Goal: Task Accomplishment & Management: Use online tool/utility

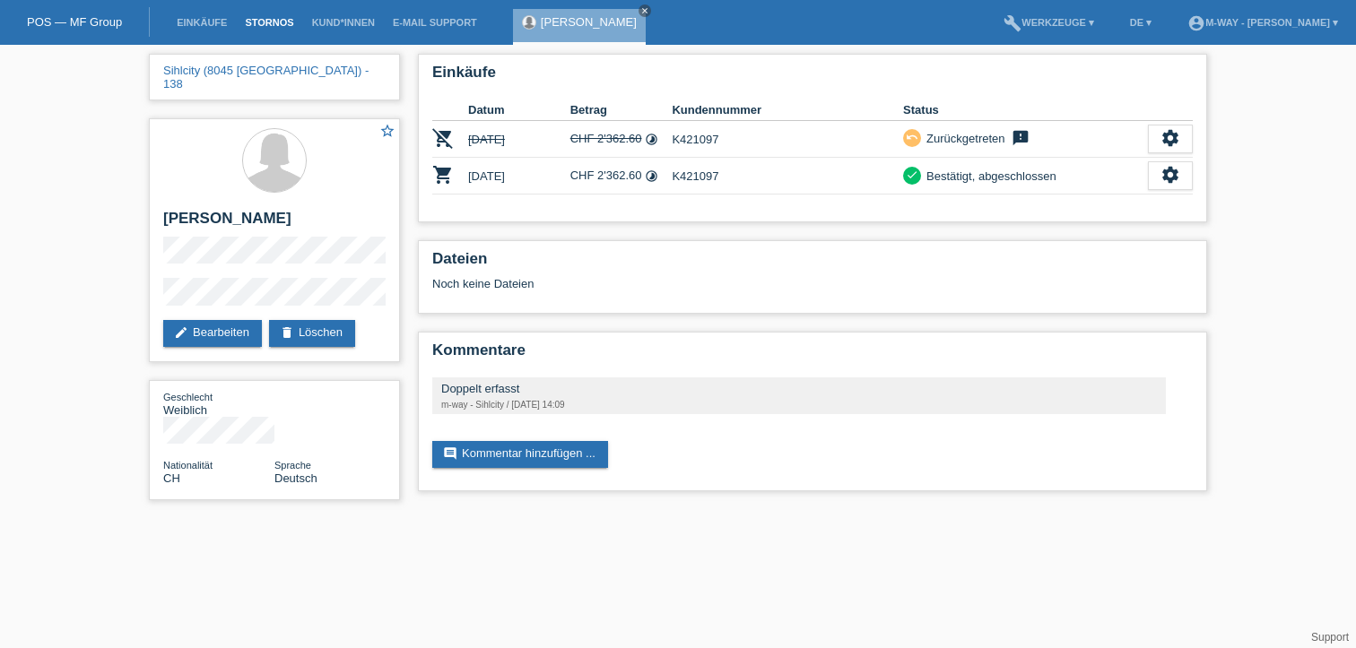
click at [258, 19] on link "Stornos" at bounding box center [269, 22] width 66 height 11
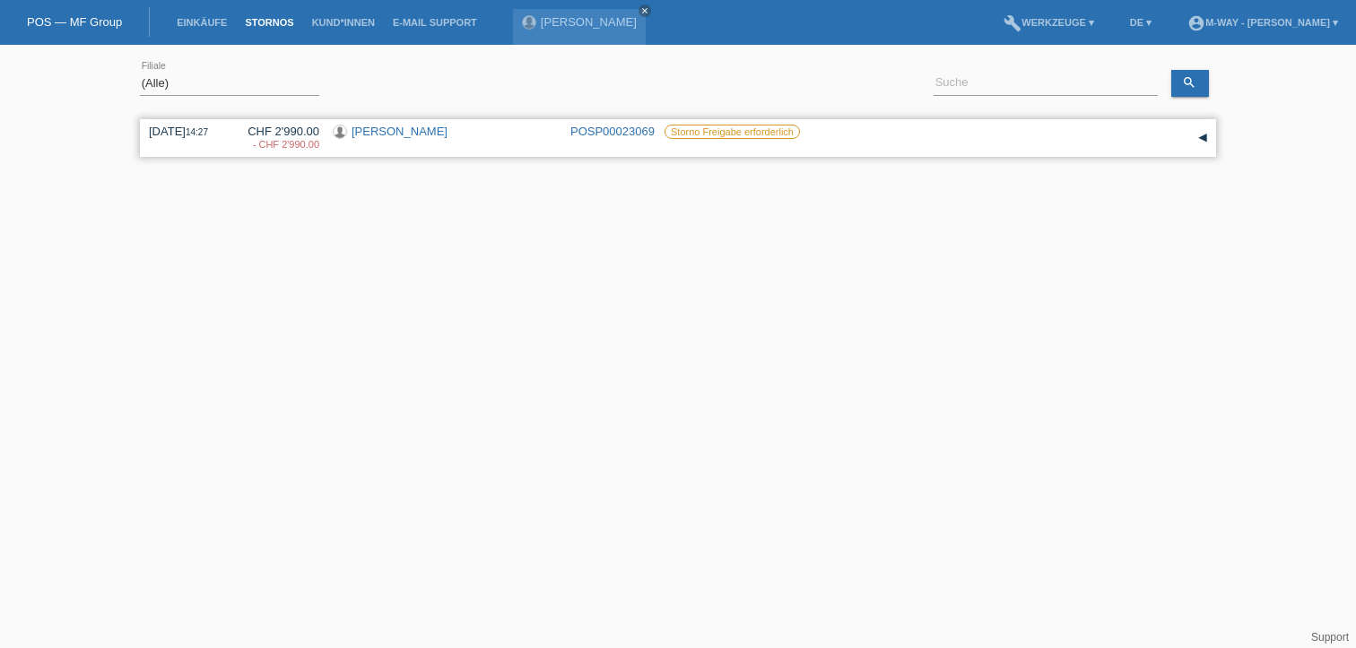
click at [1199, 134] on div "▾" at bounding box center [1202, 138] width 27 height 27
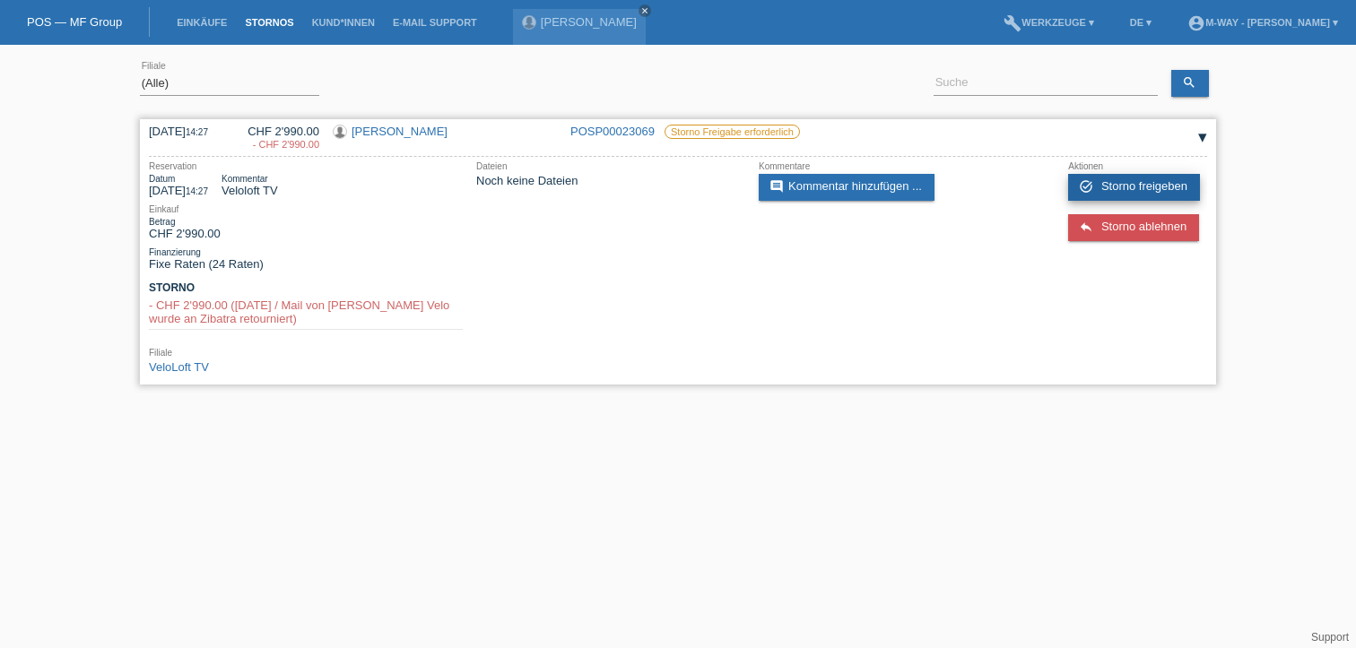
click at [1124, 181] on span "Storno freigeben" at bounding box center [1144, 185] width 86 height 13
